Goal: Book appointment/travel/reservation

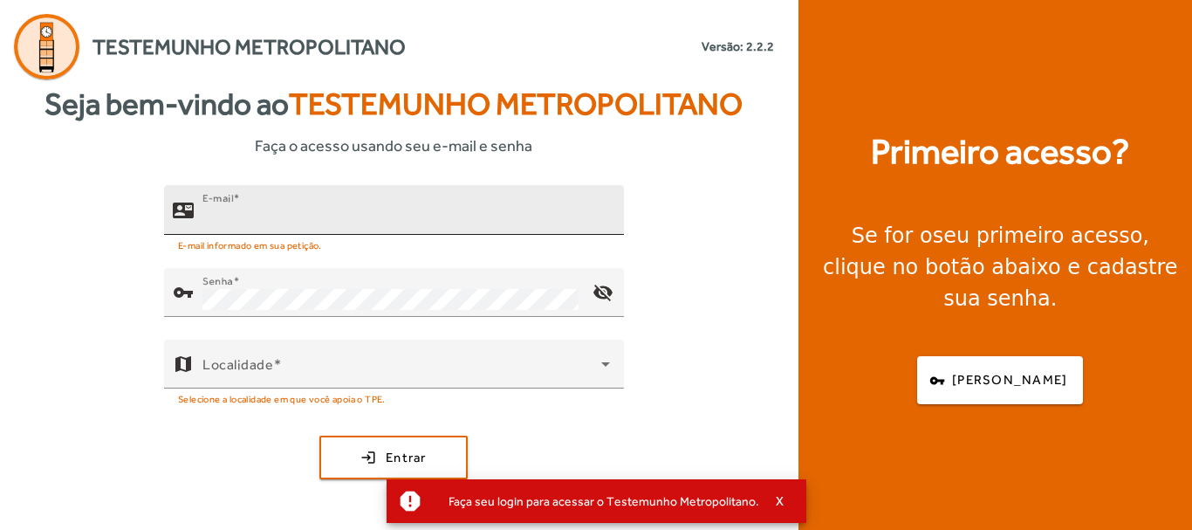
type input "**********"
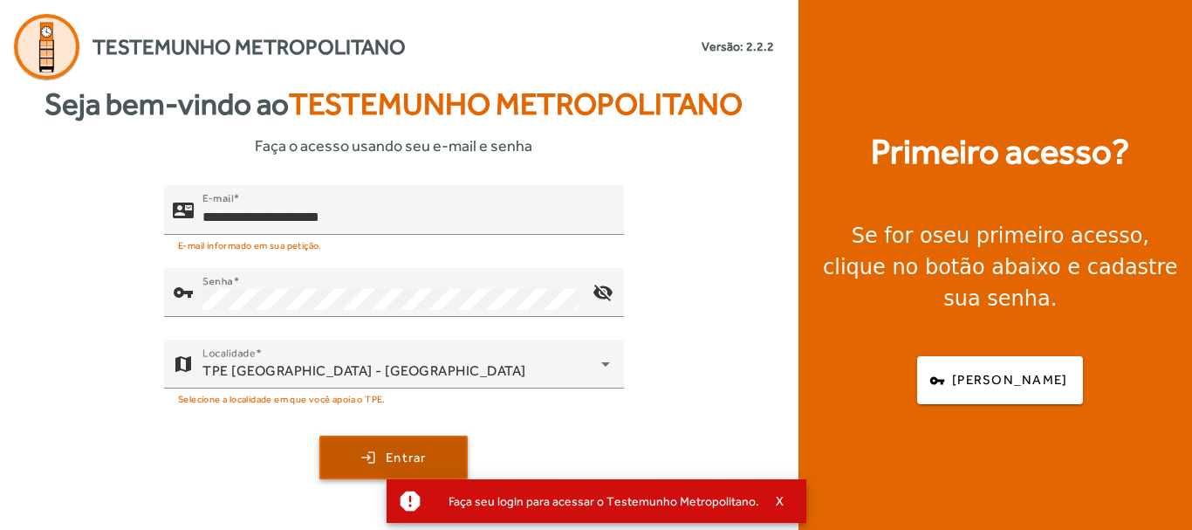
click at [367, 454] on span "submit" at bounding box center [393, 457] width 145 height 42
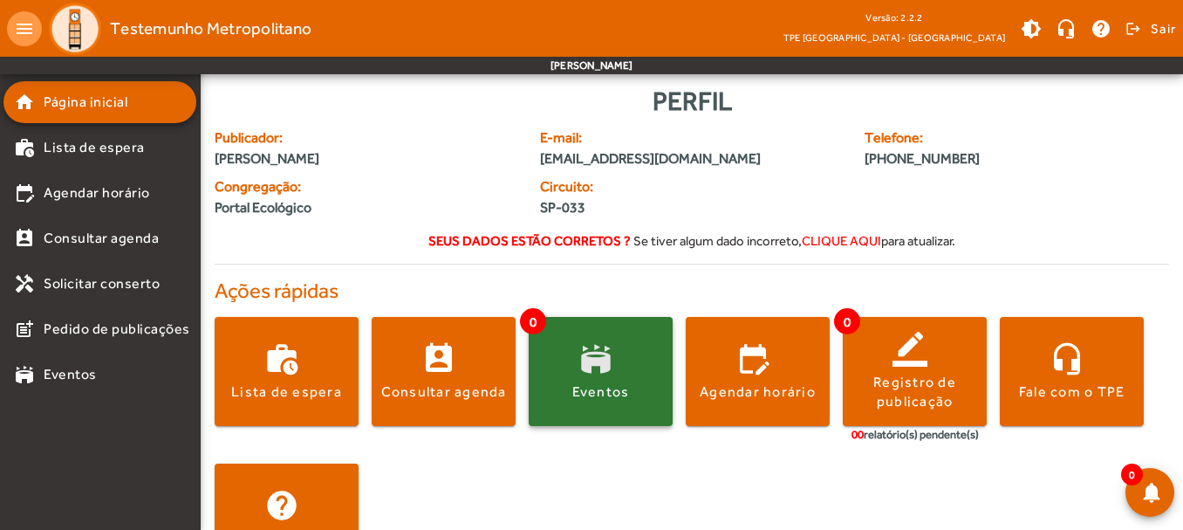
click at [606, 374] on span at bounding box center [601, 372] width 144 height 42
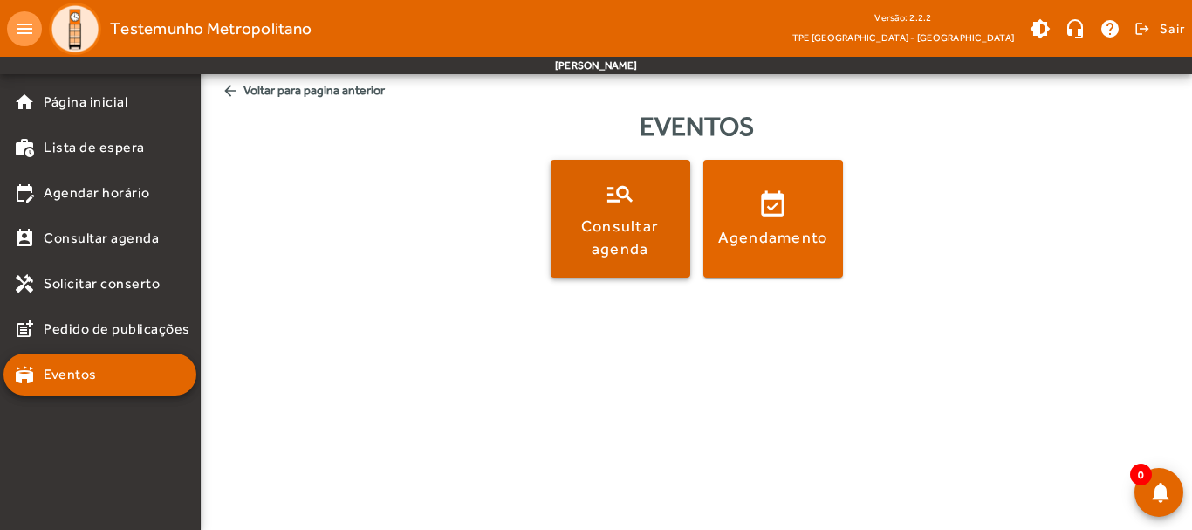
click at [641, 253] on div "Consultar agenda" at bounding box center [620, 237] width 133 height 44
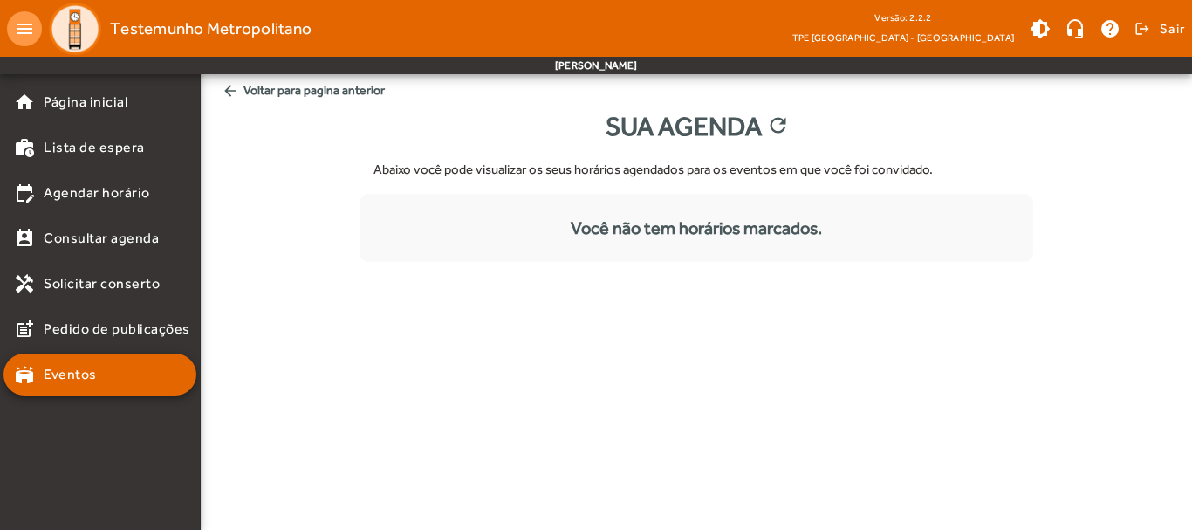
click at [243, 92] on span "arrow_back Voltar para pagina anterior" at bounding box center [696, 90] width 963 height 32
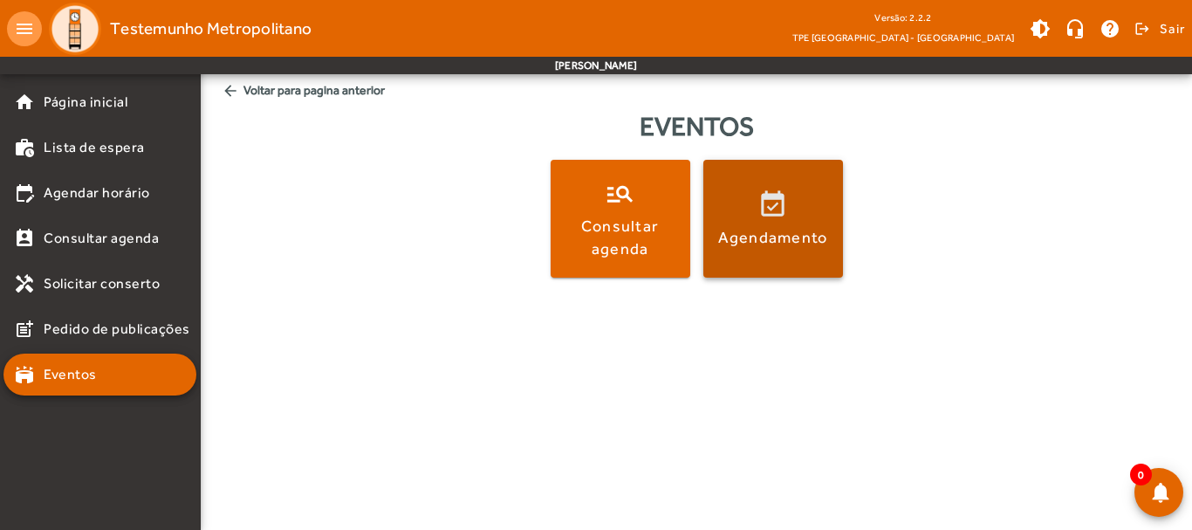
click at [757, 264] on span at bounding box center [773, 219] width 140 height 118
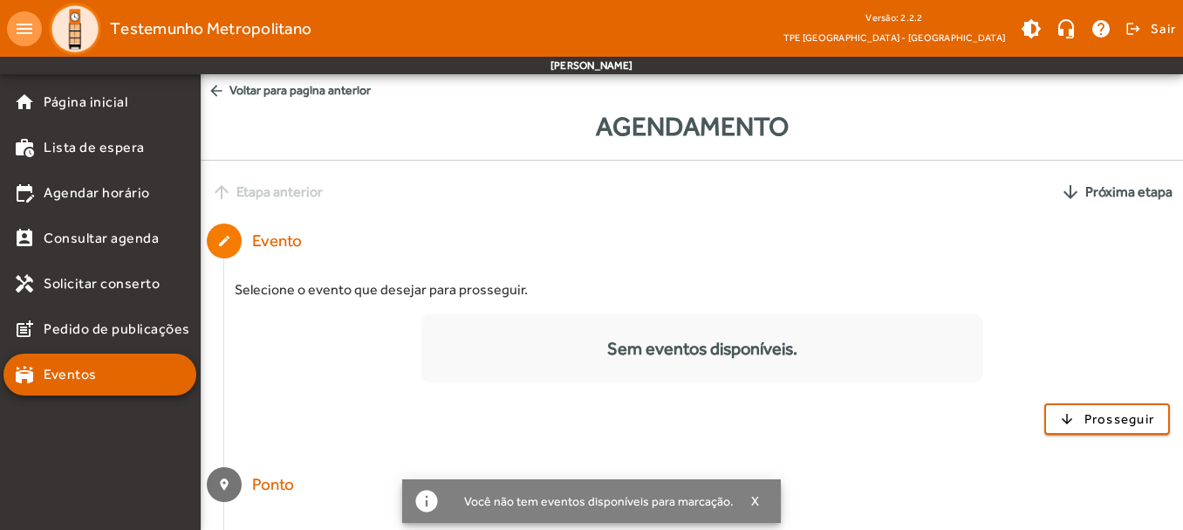
click at [288, 86] on span "arrow_back Voltar para pagina anterior" at bounding box center [692, 90] width 983 height 32
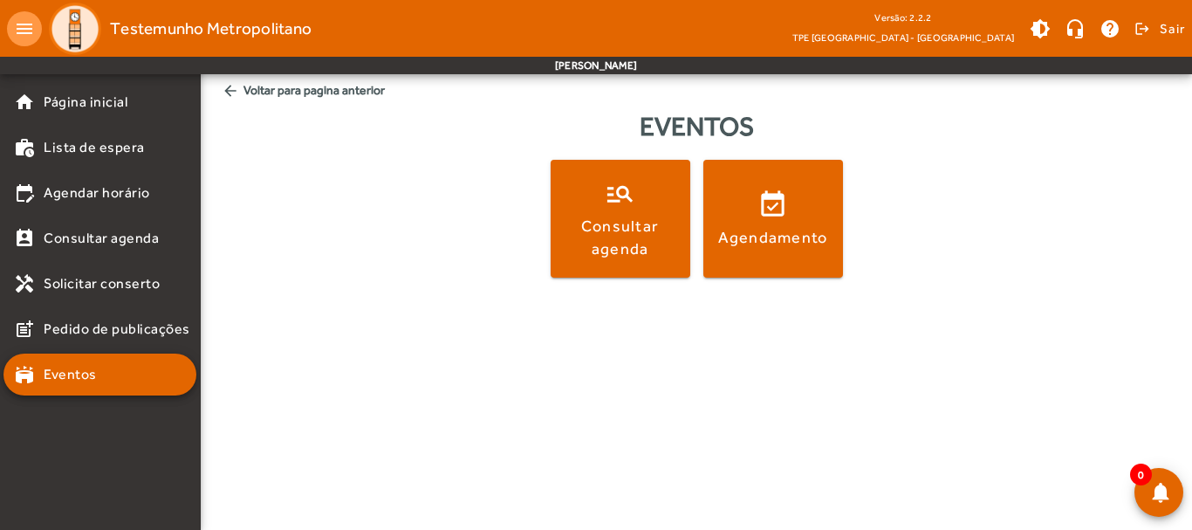
click at [288, 86] on span "arrow_back Voltar para pagina anterior" at bounding box center [696, 90] width 963 height 32
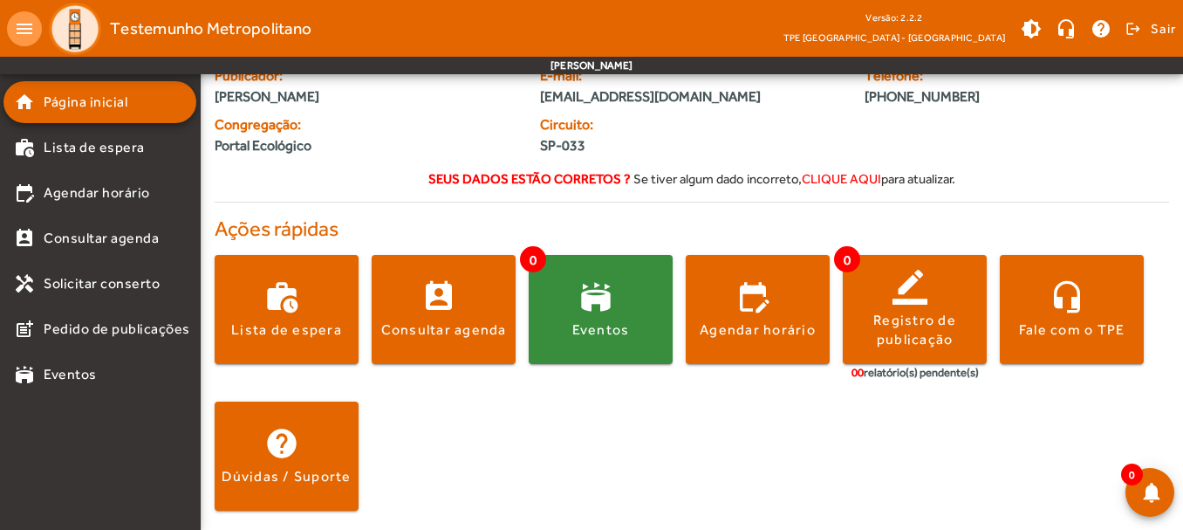
scroll to position [64, 0]
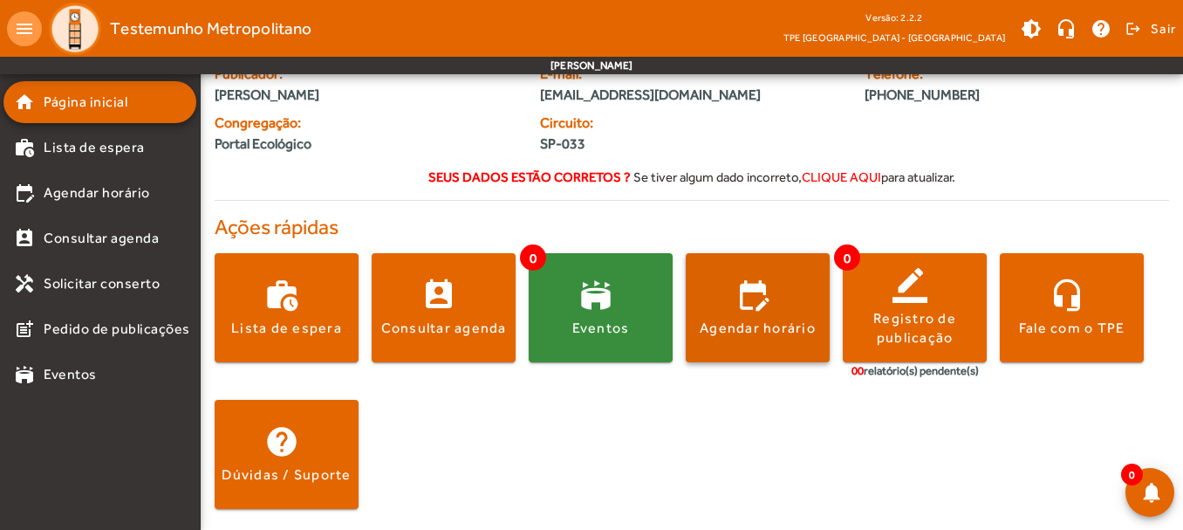
click at [733, 326] on div "Agendar horário" at bounding box center [758, 328] width 116 height 19
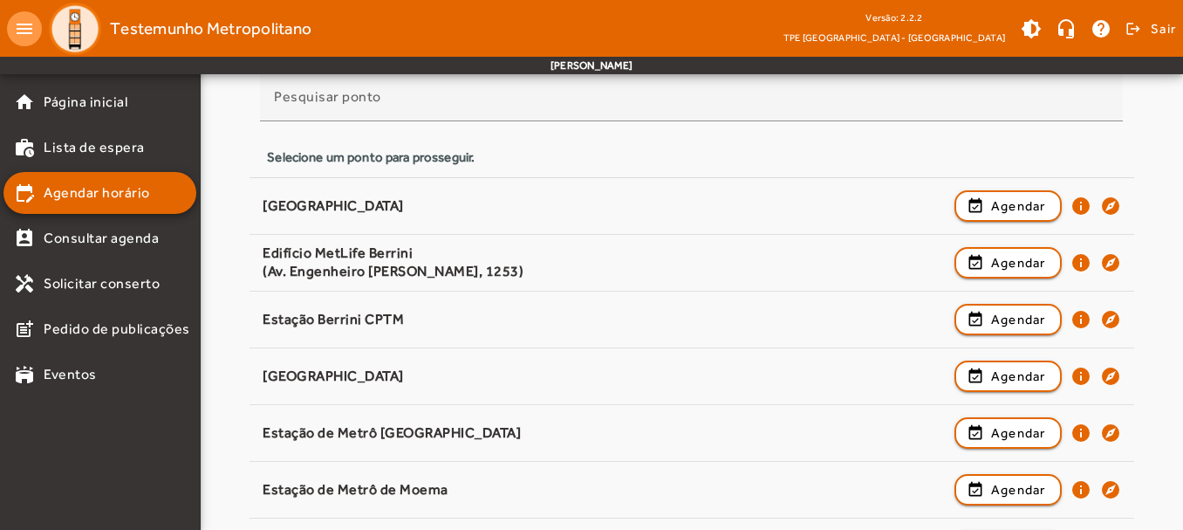
scroll to position [175, 0]
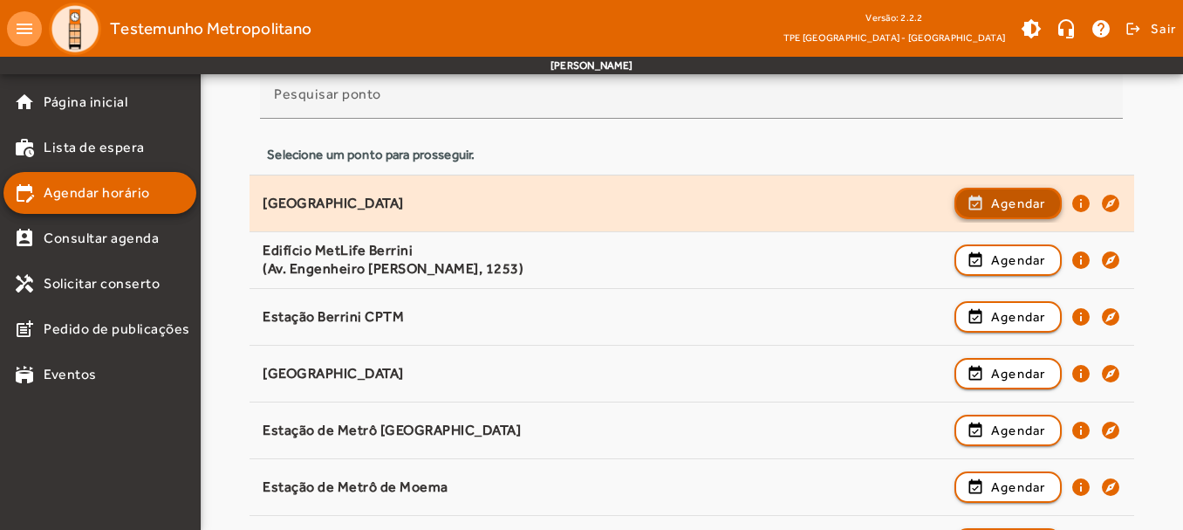
click at [1003, 197] on span "Agendar" at bounding box center [1018, 203] width 55 height 21
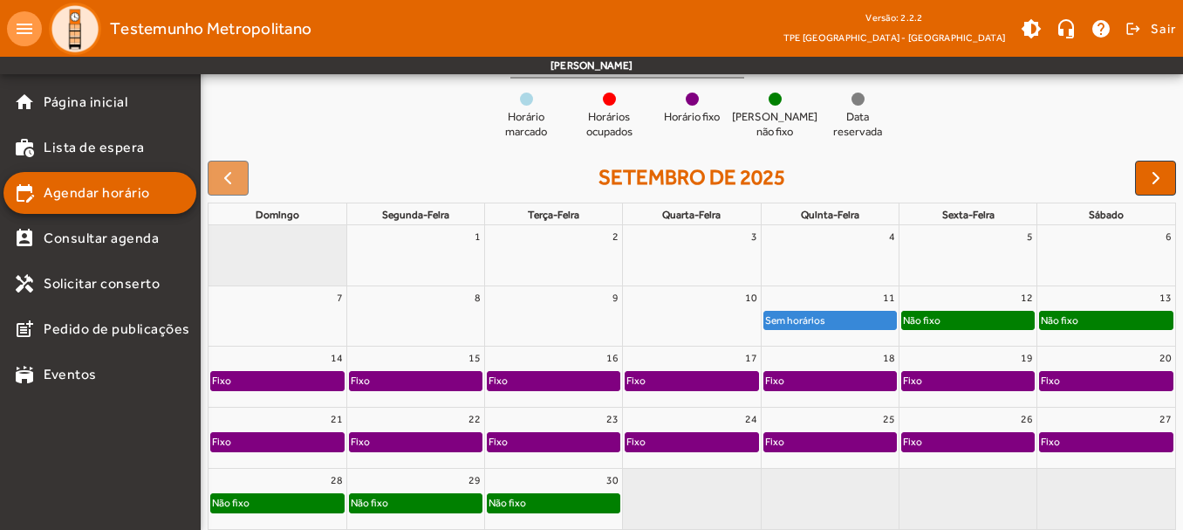
click at [1117, 324] on div "Não fixo" at bounding box center [1106, 320] width 133 height 17
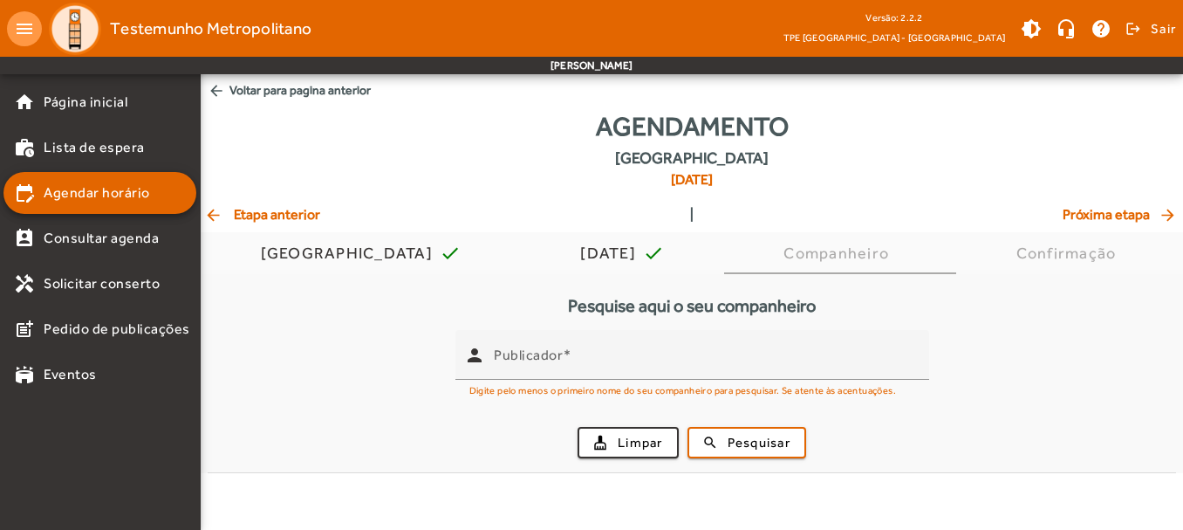
scroll to position [0, 0]
click at [290, 216] on span "arrow_back Etapa anterior" at bounding box center [262, 214] width 116 height 21
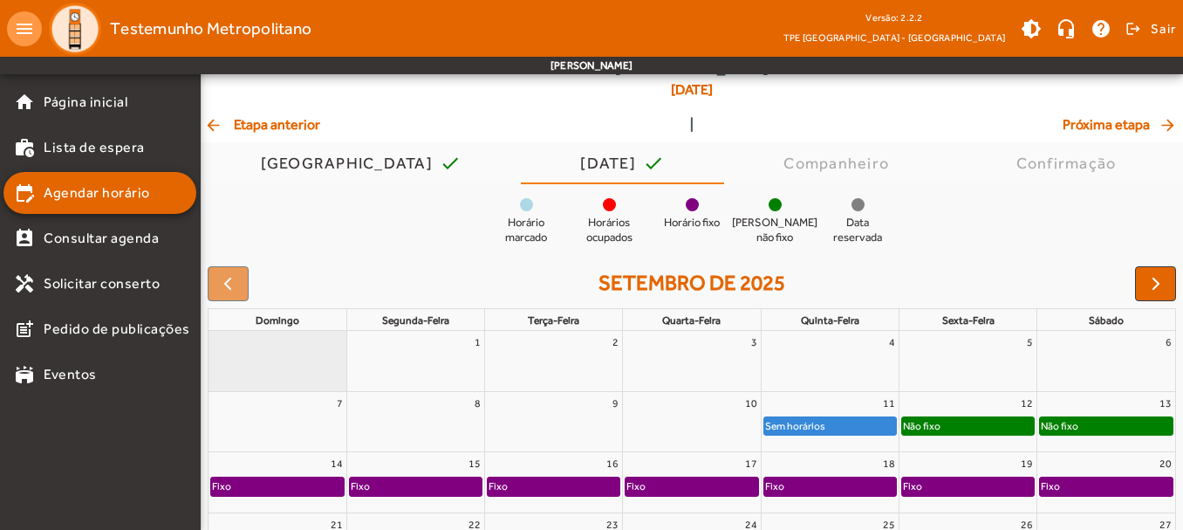
scroll to position [105, 0]
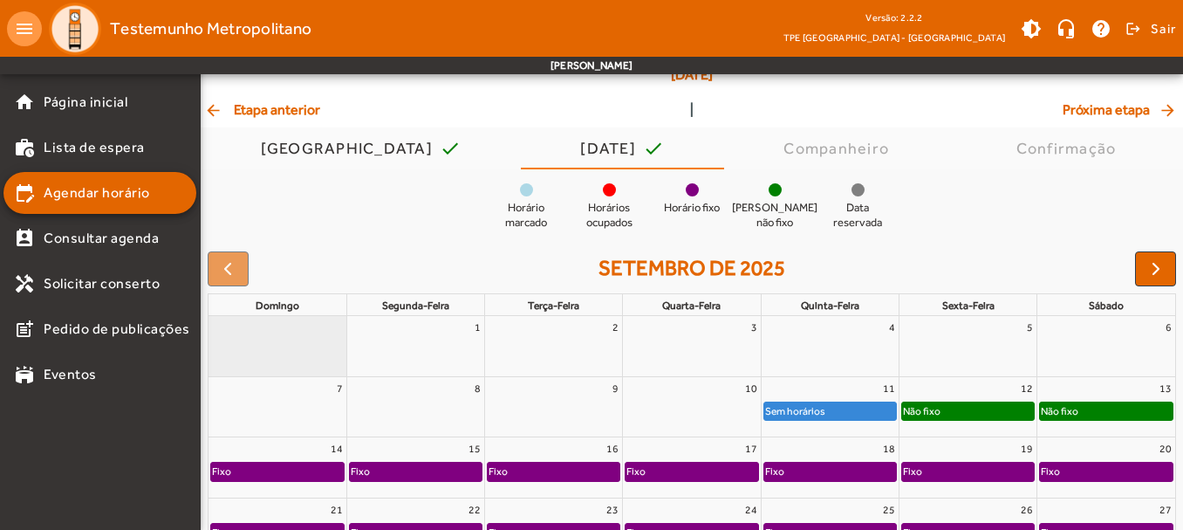
click at [1089, 410] on div "Não fixo" at bounding box center [1106, 410] width 133 height 17
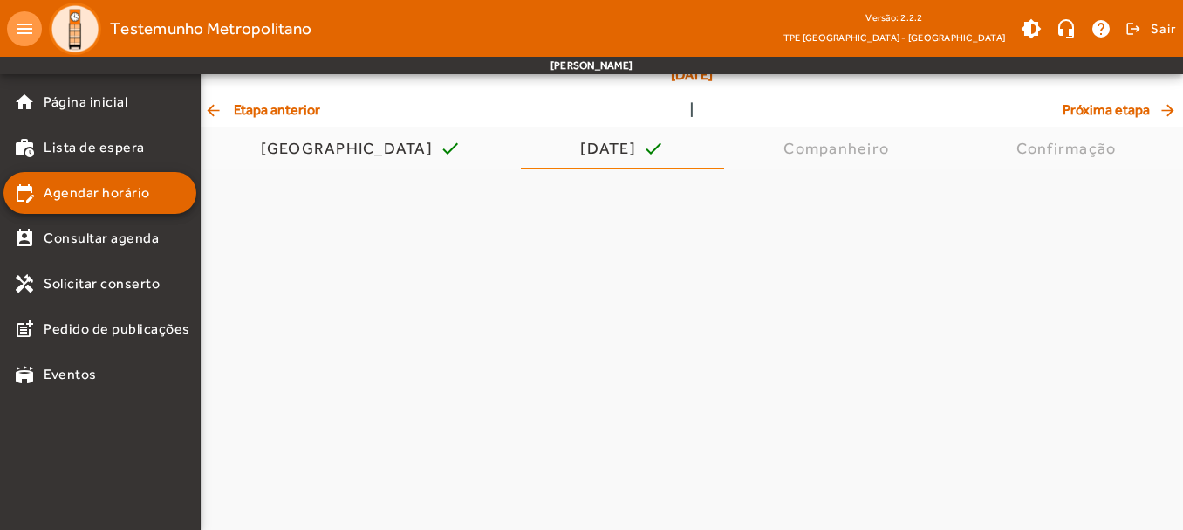
scroll to position [0, 0]
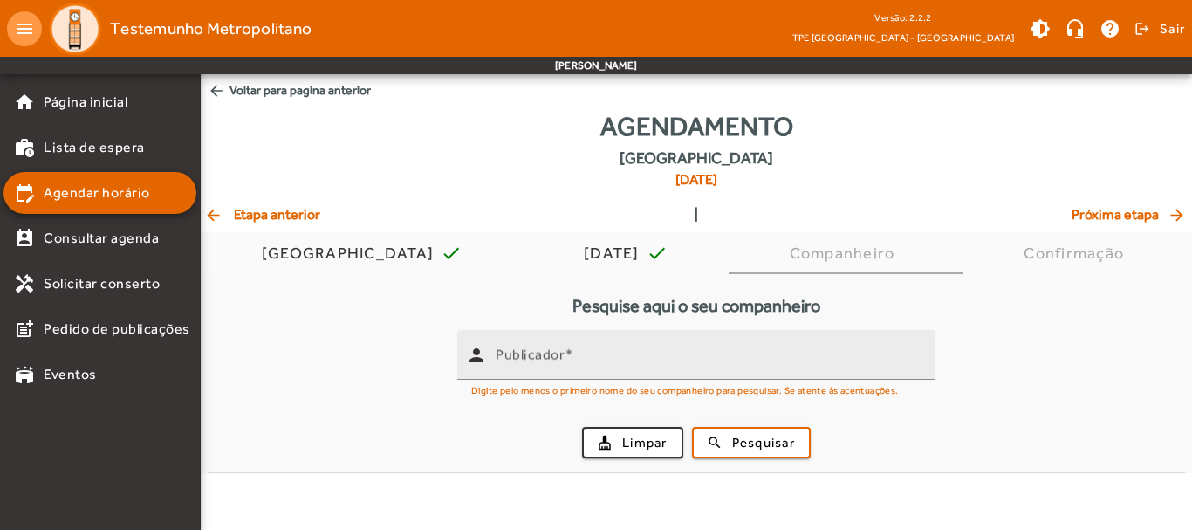
click at [652, 386] on mat-hint "Digite pelo menos o primeiro nome do seu companheiro para pesquisar. Se atente …" at bounding box center [685, 389] width 428 height 19
click at [641, 377] on div "Publicador" at bounding box center [709, 355] width 426 height 50
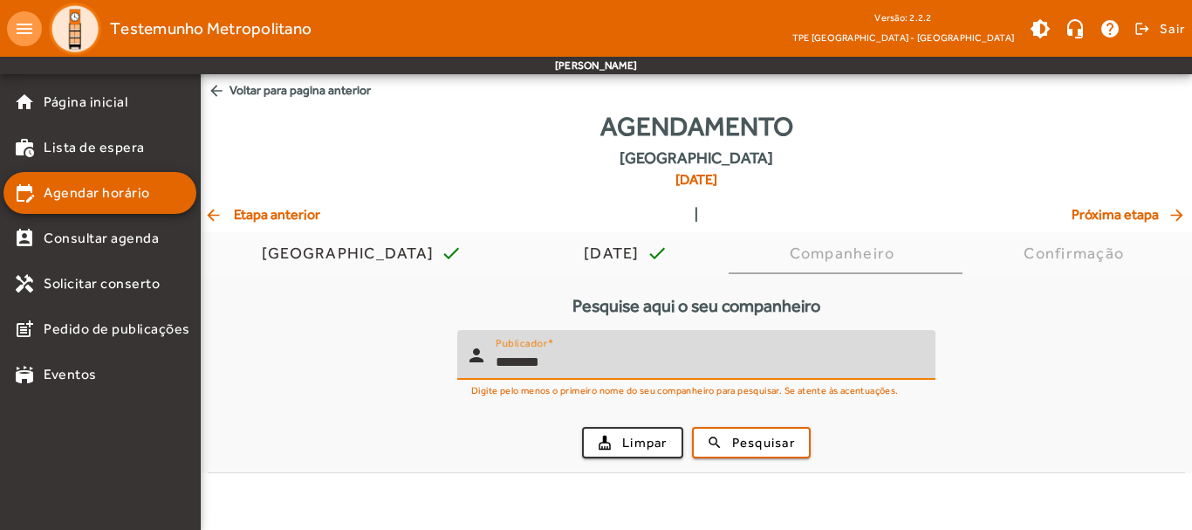
click at [692, 427] on button "search Pesquisar" at bounding box center [751, 442] width 119 height 31
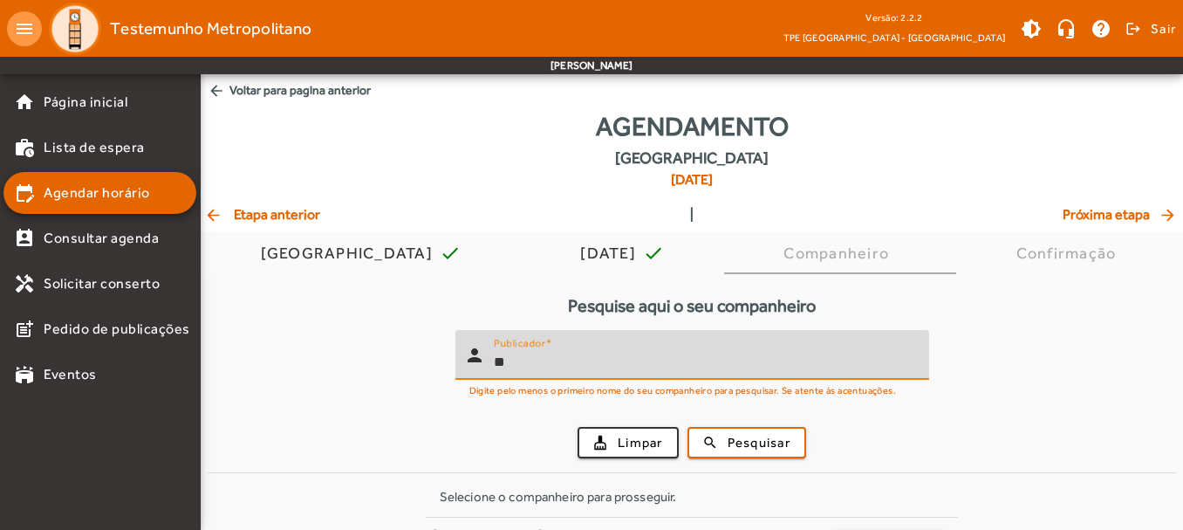
type input "*"
click at [721, 435] on span "submit" at bounding box center [746, 442] width 115 height 42
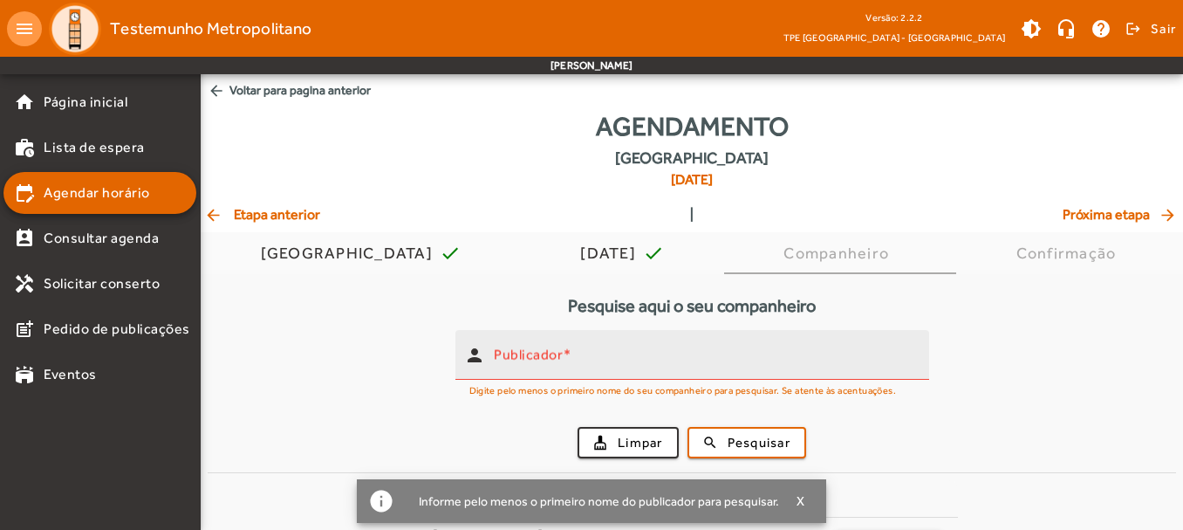
click at [640, 367] on input "Publicador" at bounding box center [704, 362] width 421 height 21
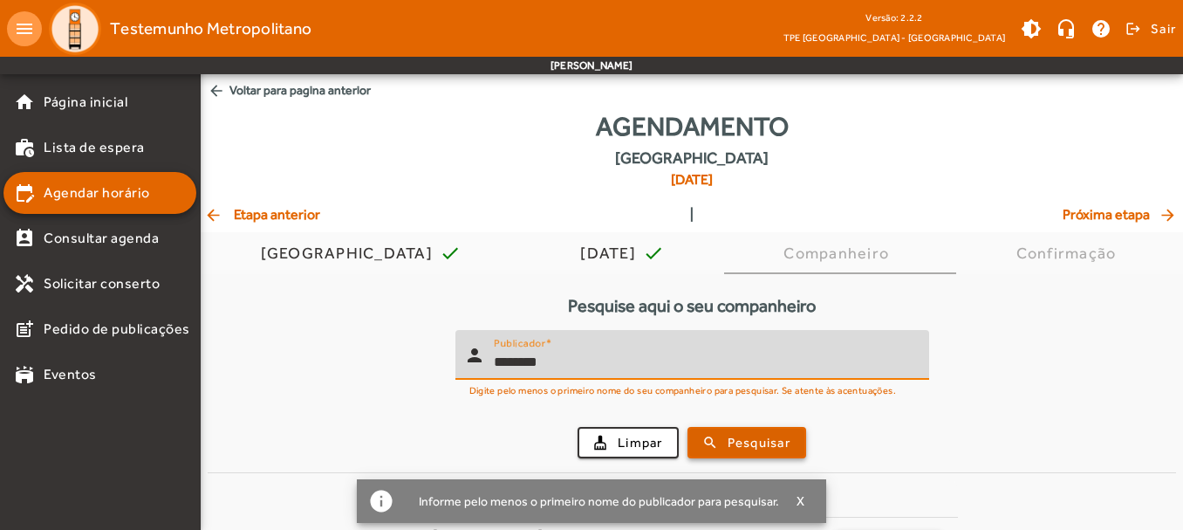
type input "********"
click at [714, 436] on span "submit" at bounding box center [746, 442] width 115 height 42
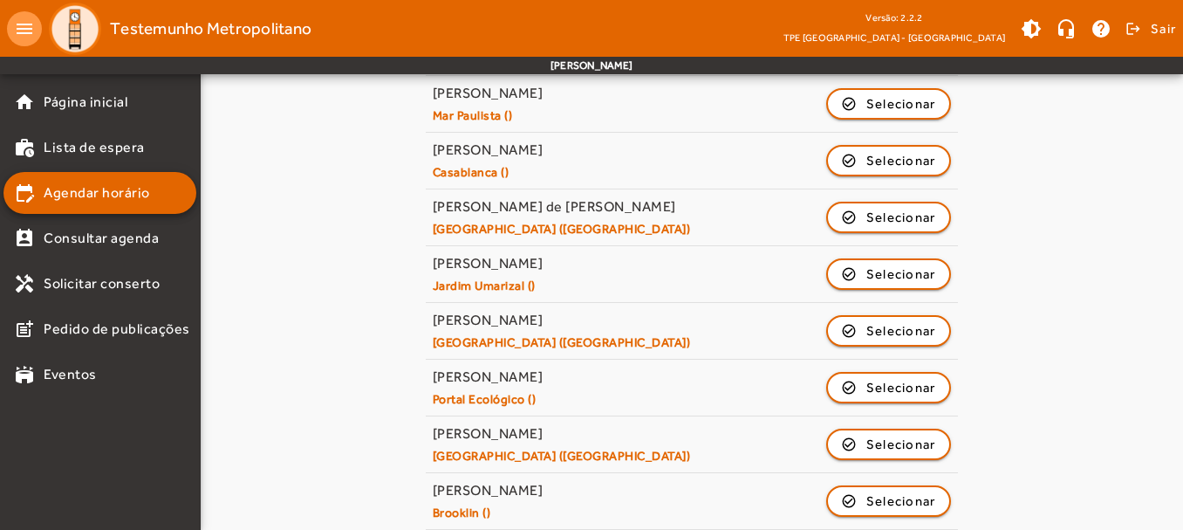
scroll to position [559, 0]
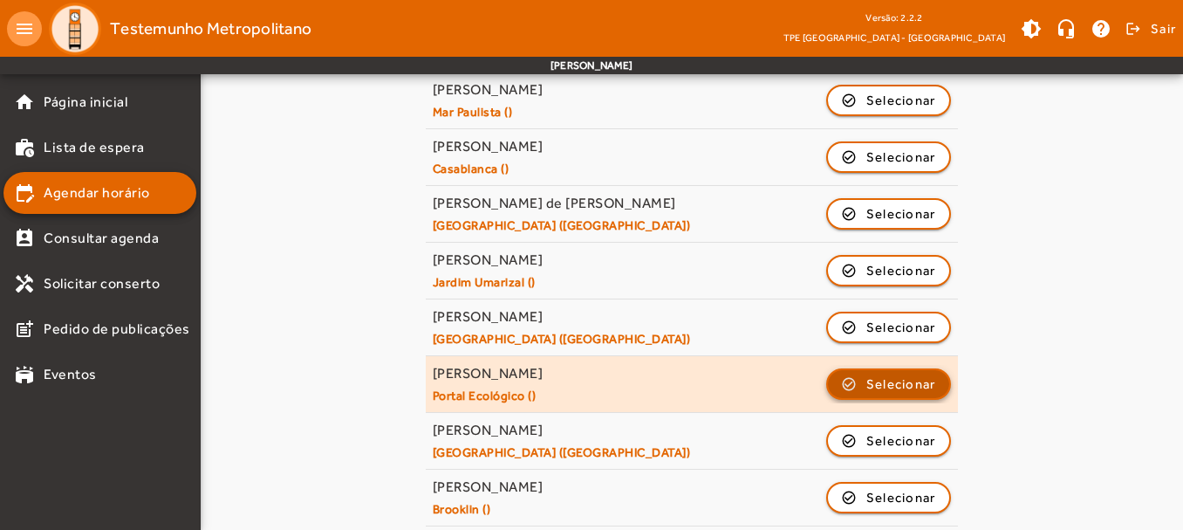
click at [894, 381] on span "Selecionar" at bounding box center [902, 384] width 70 height 21
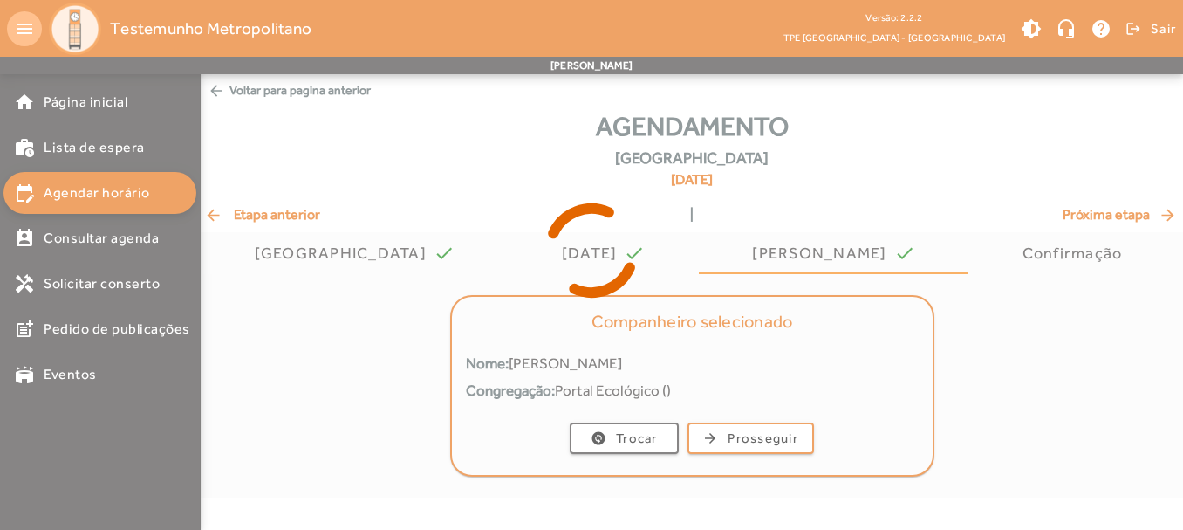
scroll to position [0, 0]
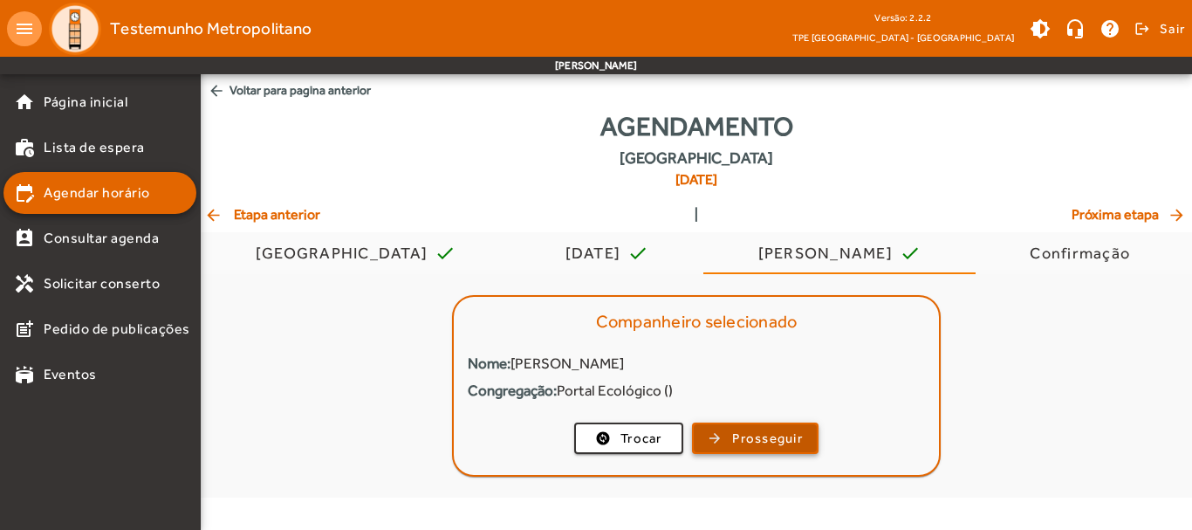
click at [804, 425] on span "button" at bounding box center [755, 438] width 123 height 42
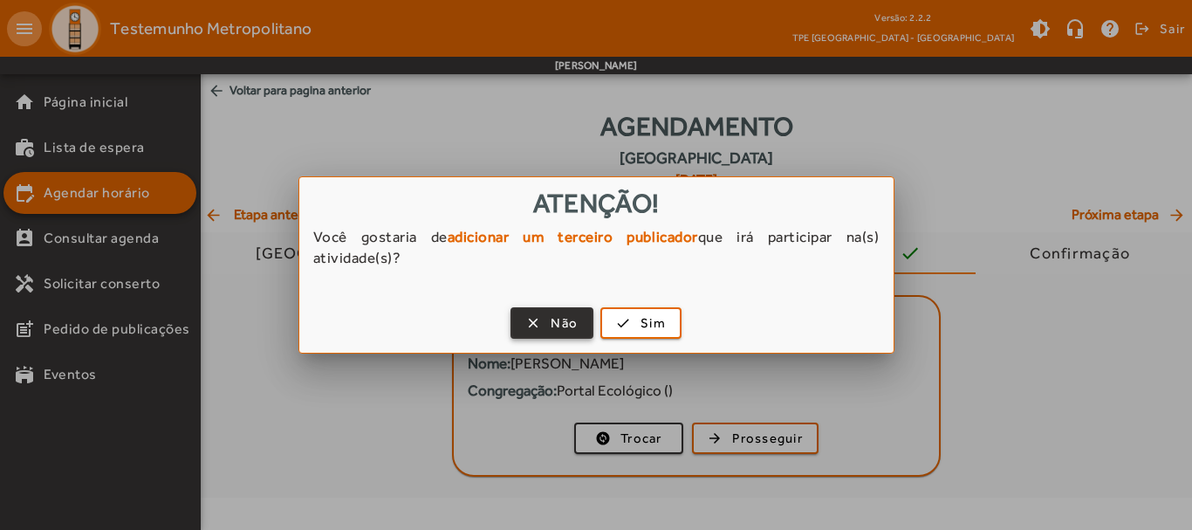
click at [575, 312] on span "button" at bounding box center [551, 323] width 79 height 42
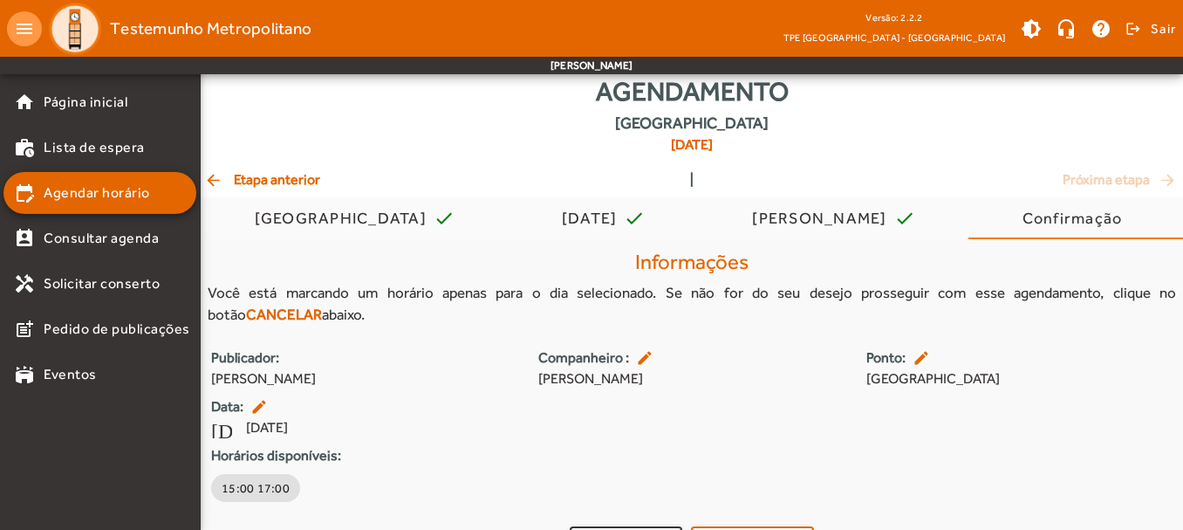
scroll to position [77, 0]
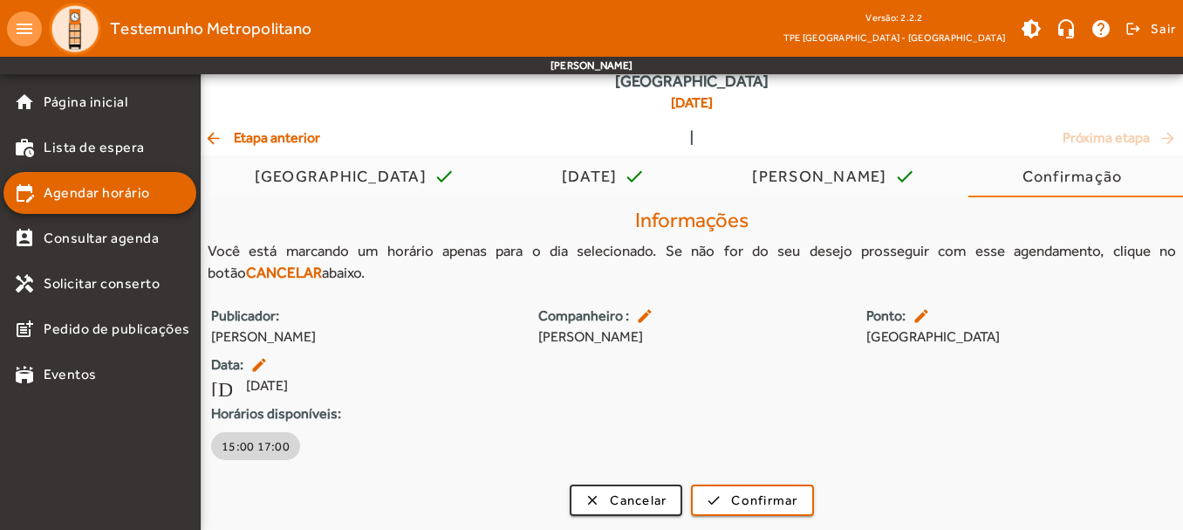
click at [282, 440] on span "15:00 17:00" at bounding box center [256, 445] width 68 height 17
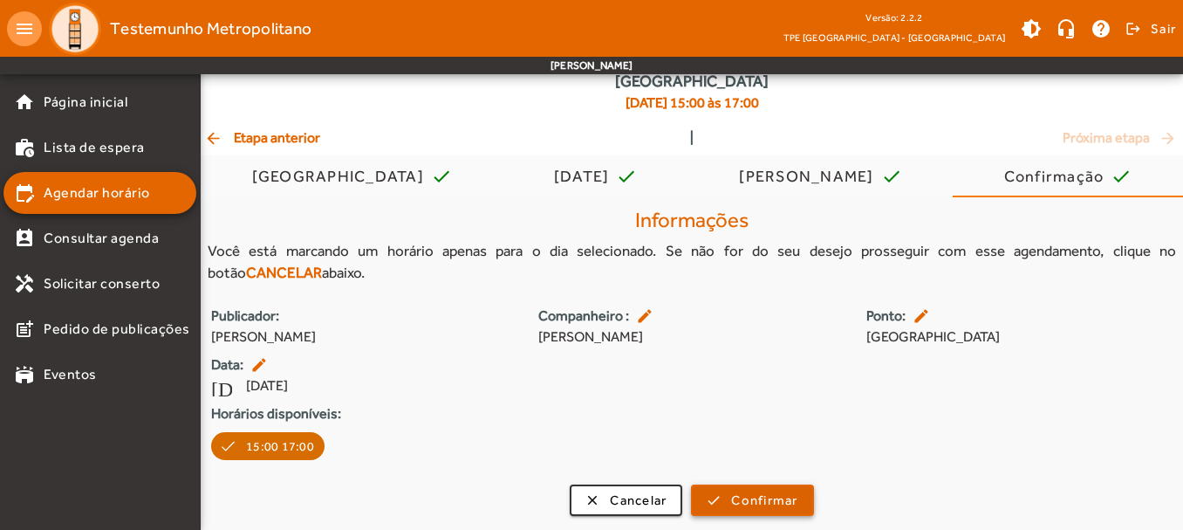
click at [730, 503] on span "submit" at bounding box center [752, 500] width 119 height 42
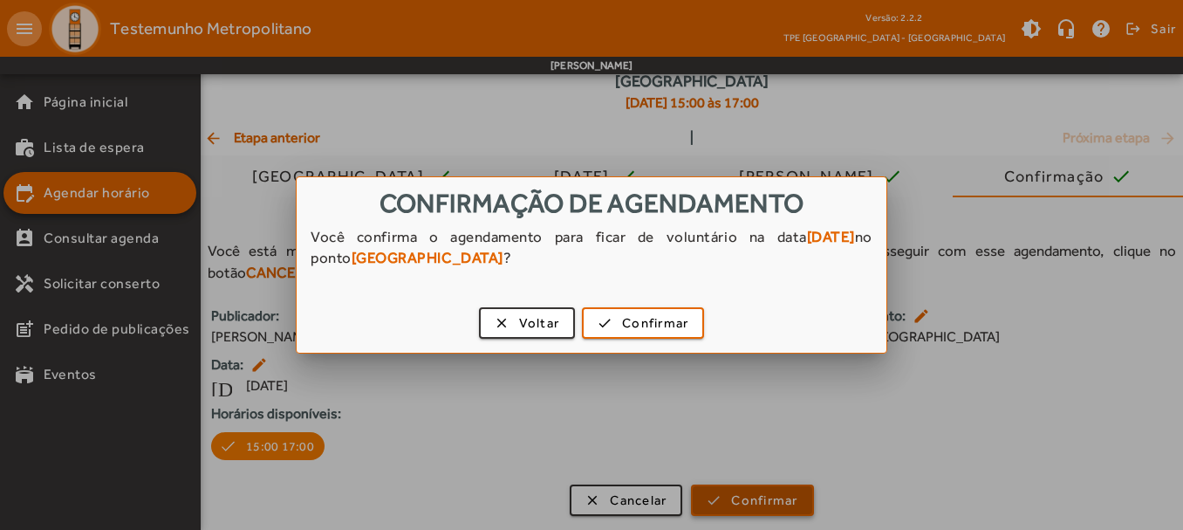
scroll to position [0, 0]
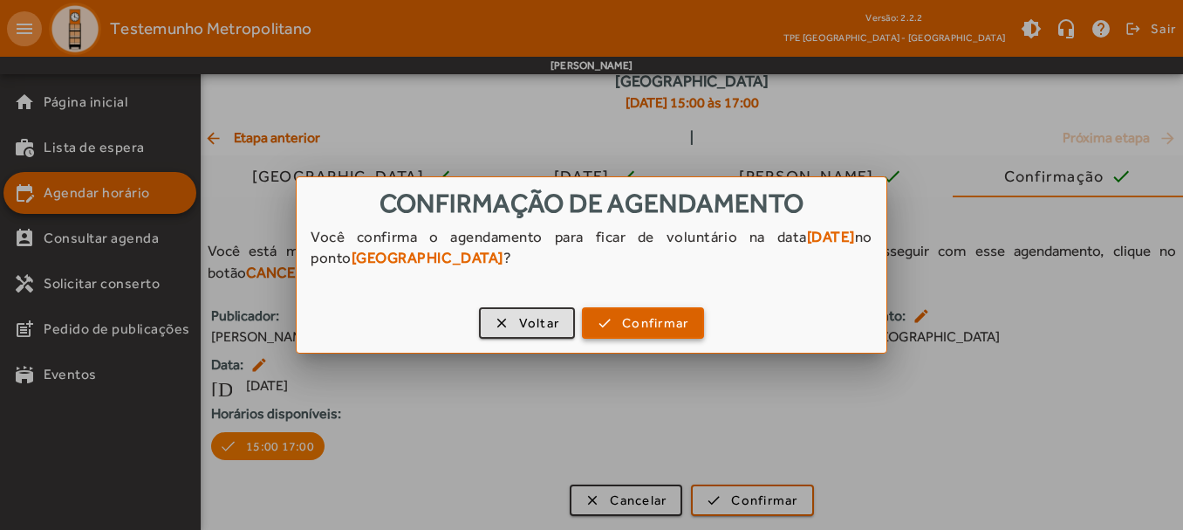
click at [634, 320] on span "Confirmar" at bounding box center [655, 323] width 66 height 20
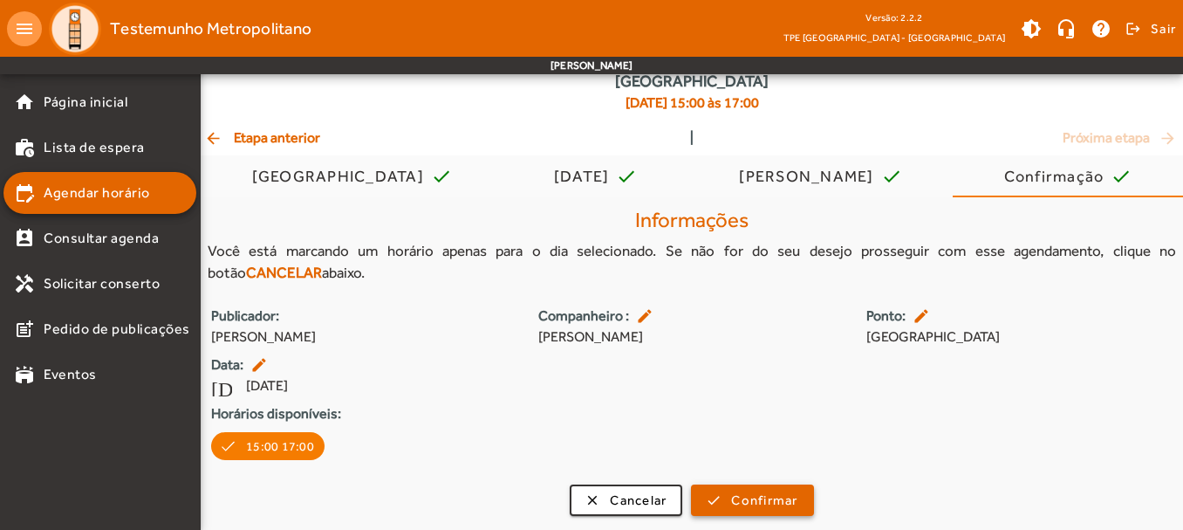
scroll to position [77, 0]
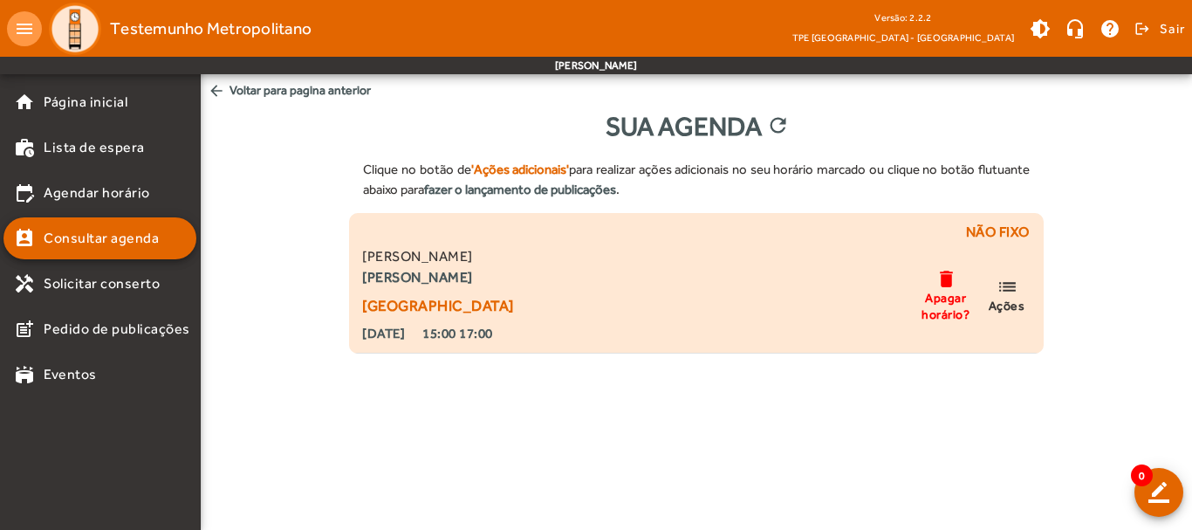
click at [1013, 310] on span "Ações" at bounding box center [1007, 306] width 37 height 16
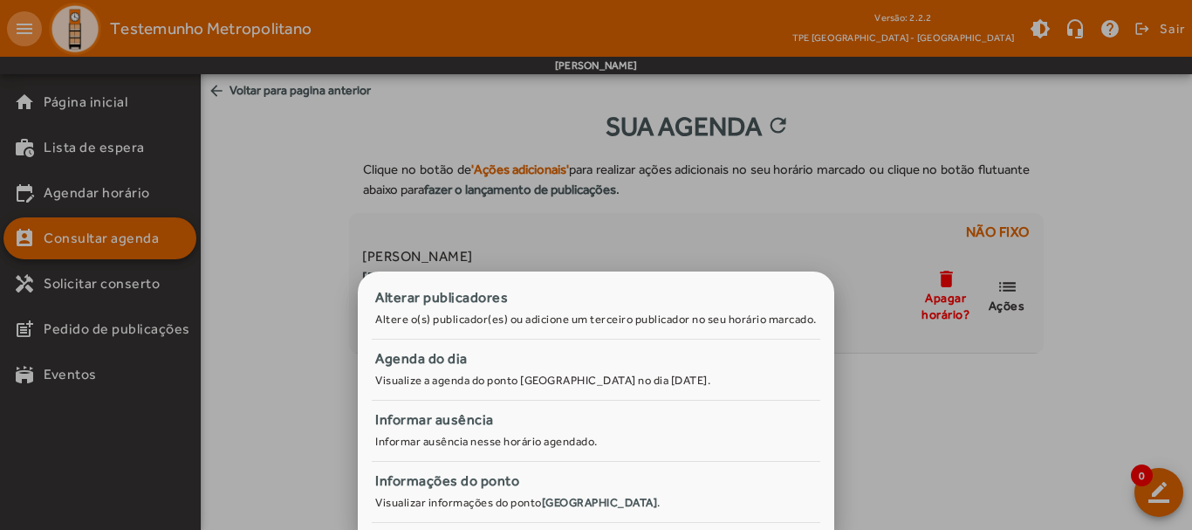
click at [989, 350] on div at bounding box center [596, 265] width 1192 height 530
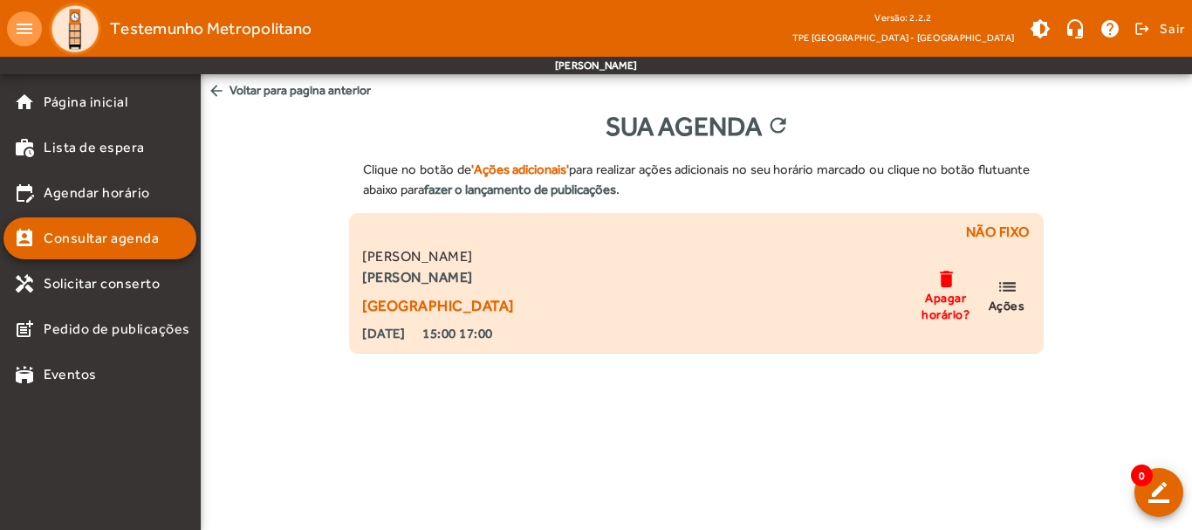
click at [942, 285] on mat-icon "delete" at bounding box center [945, 279] width 21 height 22
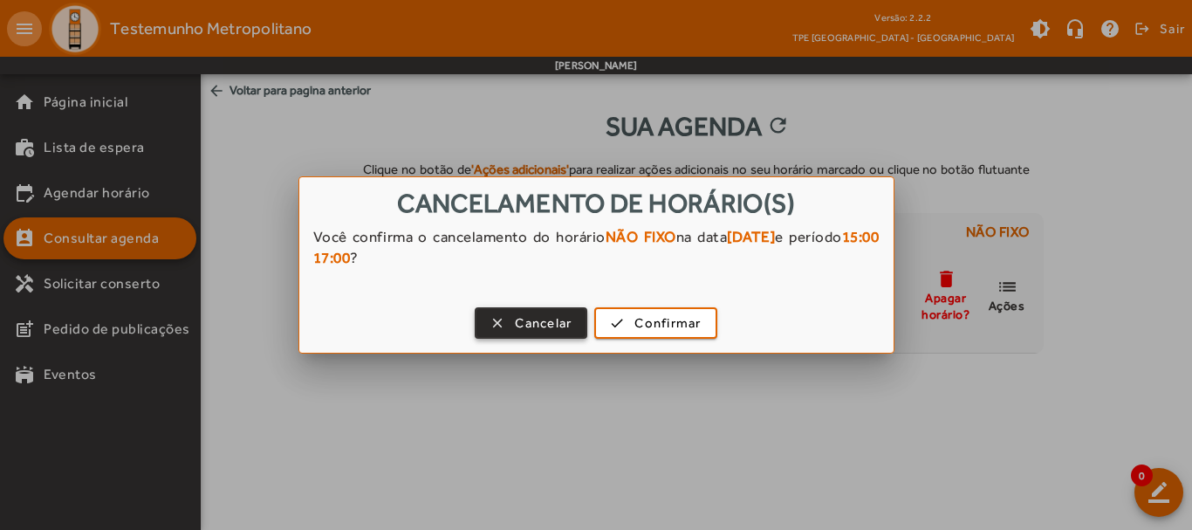
click at [549, 319] on span "Cancelar" at bounding box center [543, 323] width 57 height 20
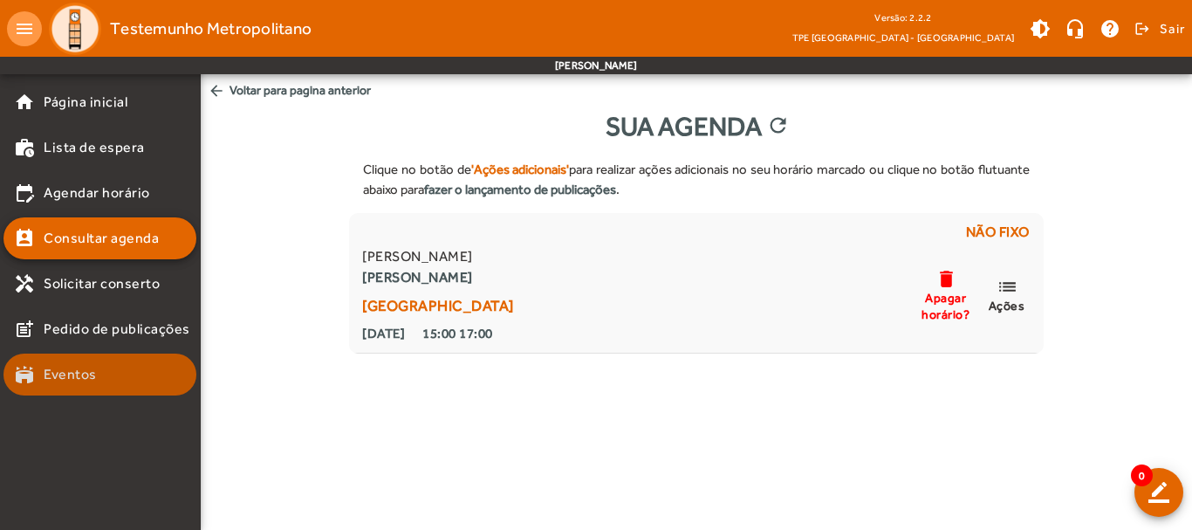
click at [134, 361] on mat-list-item "stadium Eventos" at bounding box center [99, 374] width 193 height 42
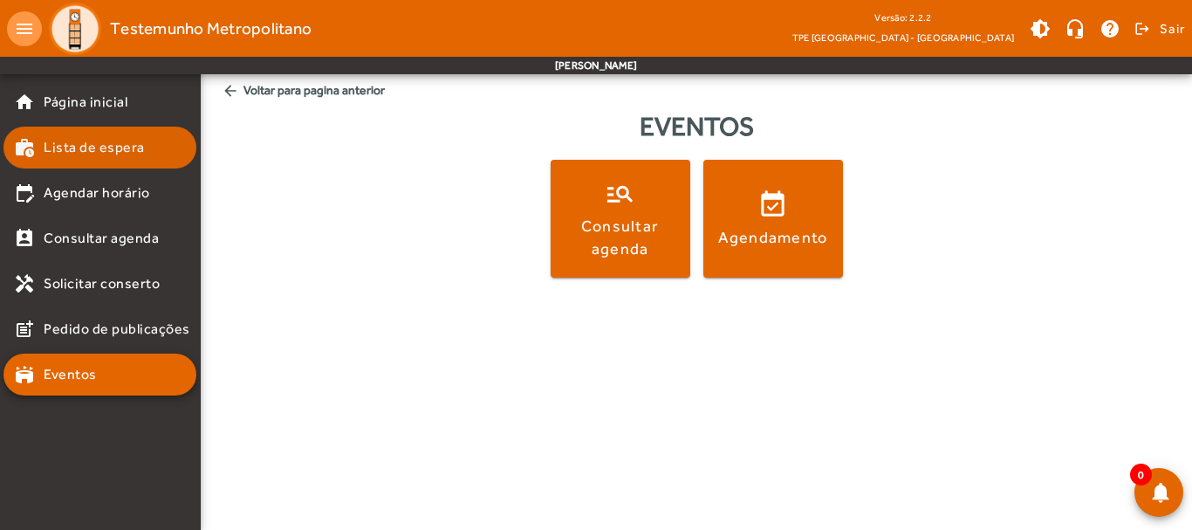
click at [85, 140] on span "Lista de espera" at bounding box center [94, 147] width 101 height 21
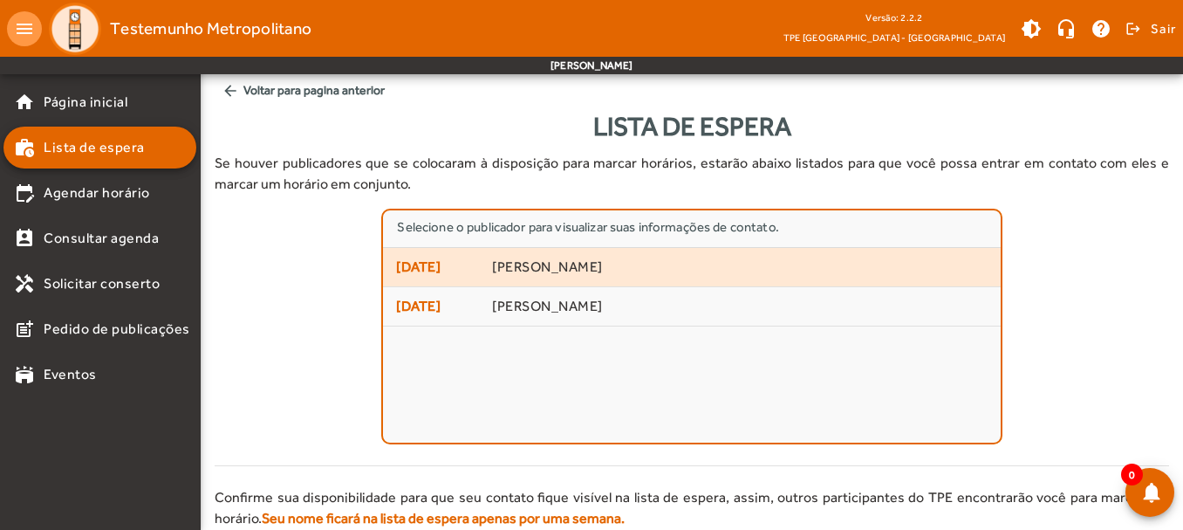
click at [428, 271] on span "[DATE]" at bounding box center [437, 267] width 83 height 21
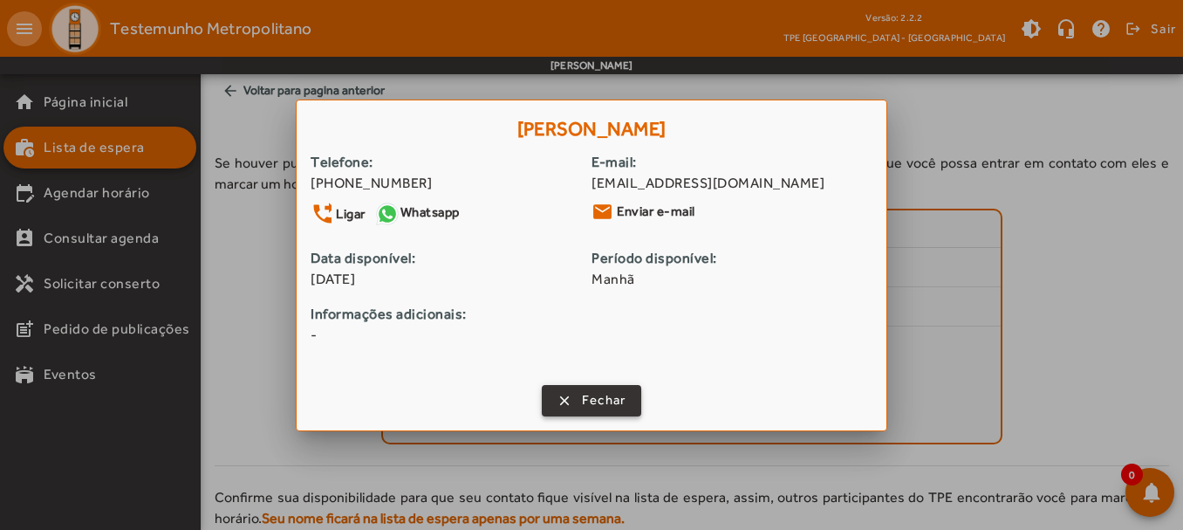
click at [583, 405] on span "Fechar" at bounding box center [604, 400] width 45 height 20
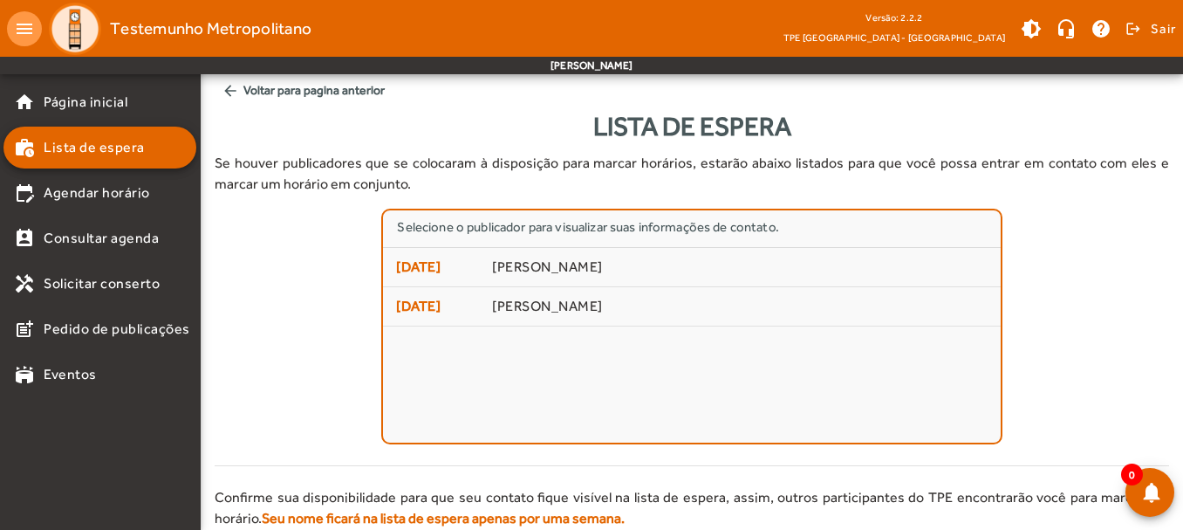
click at [356, 261] on div "Selecione o publicador para visualizar suas informações de contato. [DATE] [PER…" at bounding box center [692, 327] width 955 height 236
click at [222, 83] on mat-icon "arrow_back" at bounding box center [230, 90] width 17 height 17
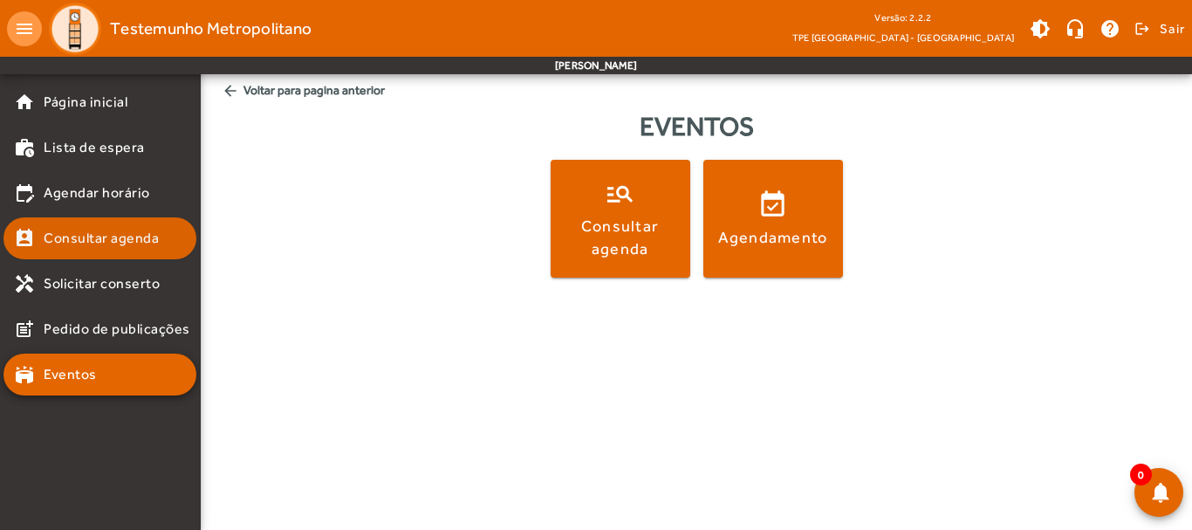
click at [134, 243] on span "Consultar agenda" at bounding box center [101, 238] width 115 height 21
